Goal: Task Accomplishment & Management: Use online tool/utility

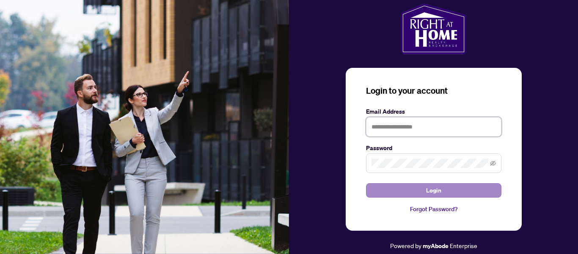
type input "**********"
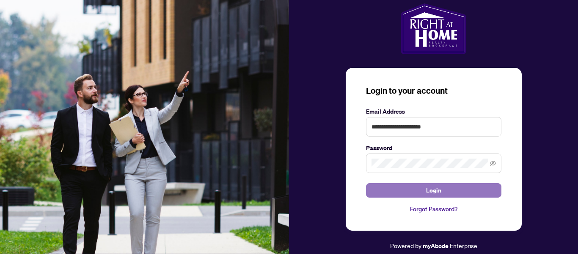
click at [439, 191] on span "Login" at bounding box center [433, 190] width 15 height 14
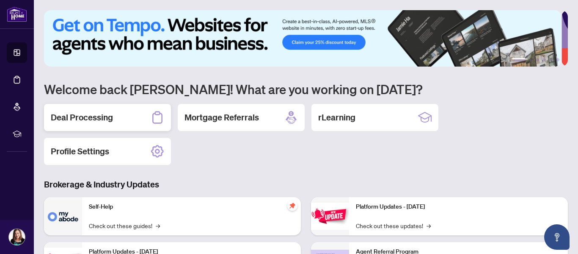
click at [116, 118] on div "Deal Processing" at bounding box center [107, 117] width 127 height 27
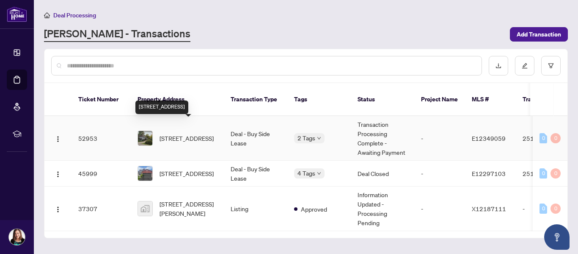
click at [173, 133] on span "[STREET_ADDRESS]" at bounding box center [187, 137] width 54 height 9
